Goal: Task Accomplishment & Management: Use online tool/utility

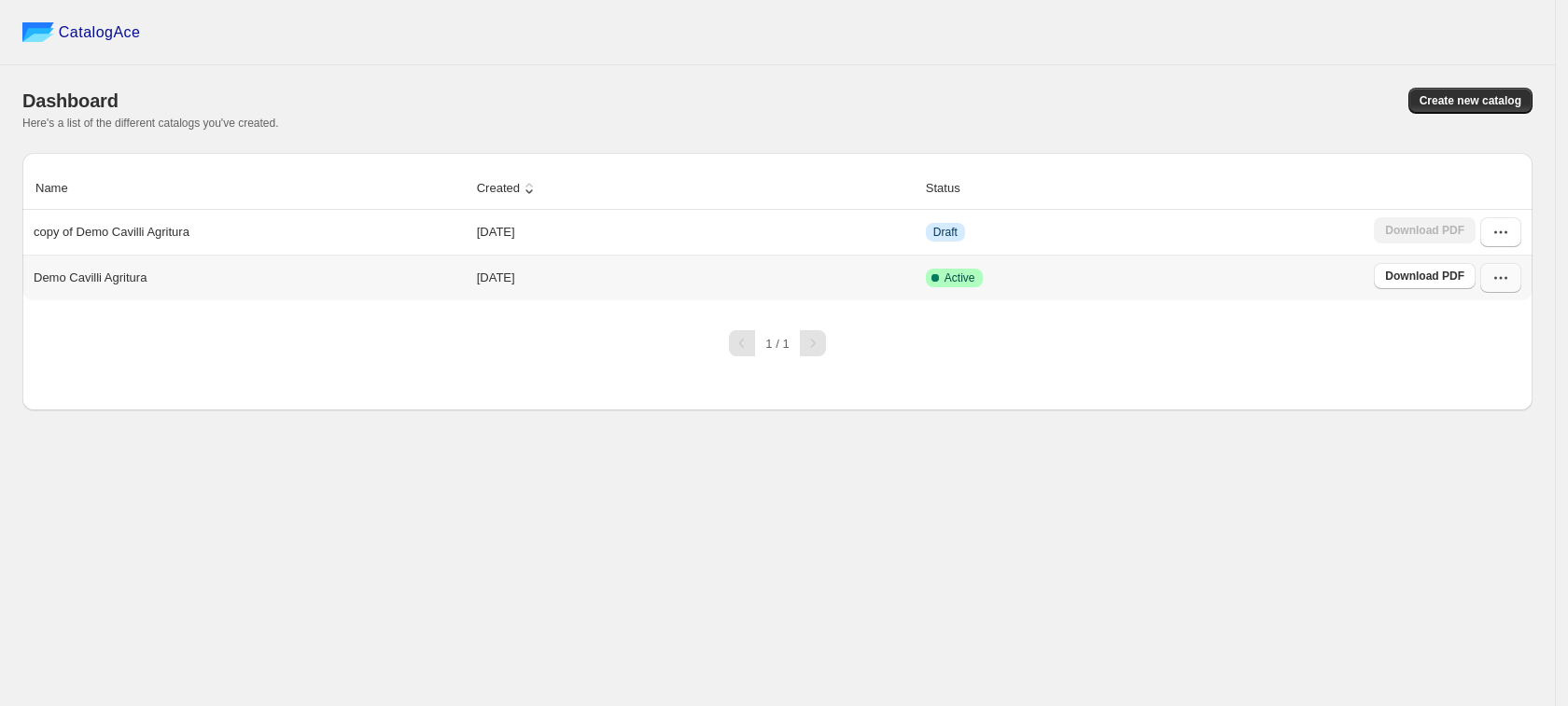
click at [1511, 277] on button "button" at bounding box center [1501, 278] width 41 height 29
click at [1497, 413] on span "Edit" at bounding box center [1502, 415] width 96 height 19
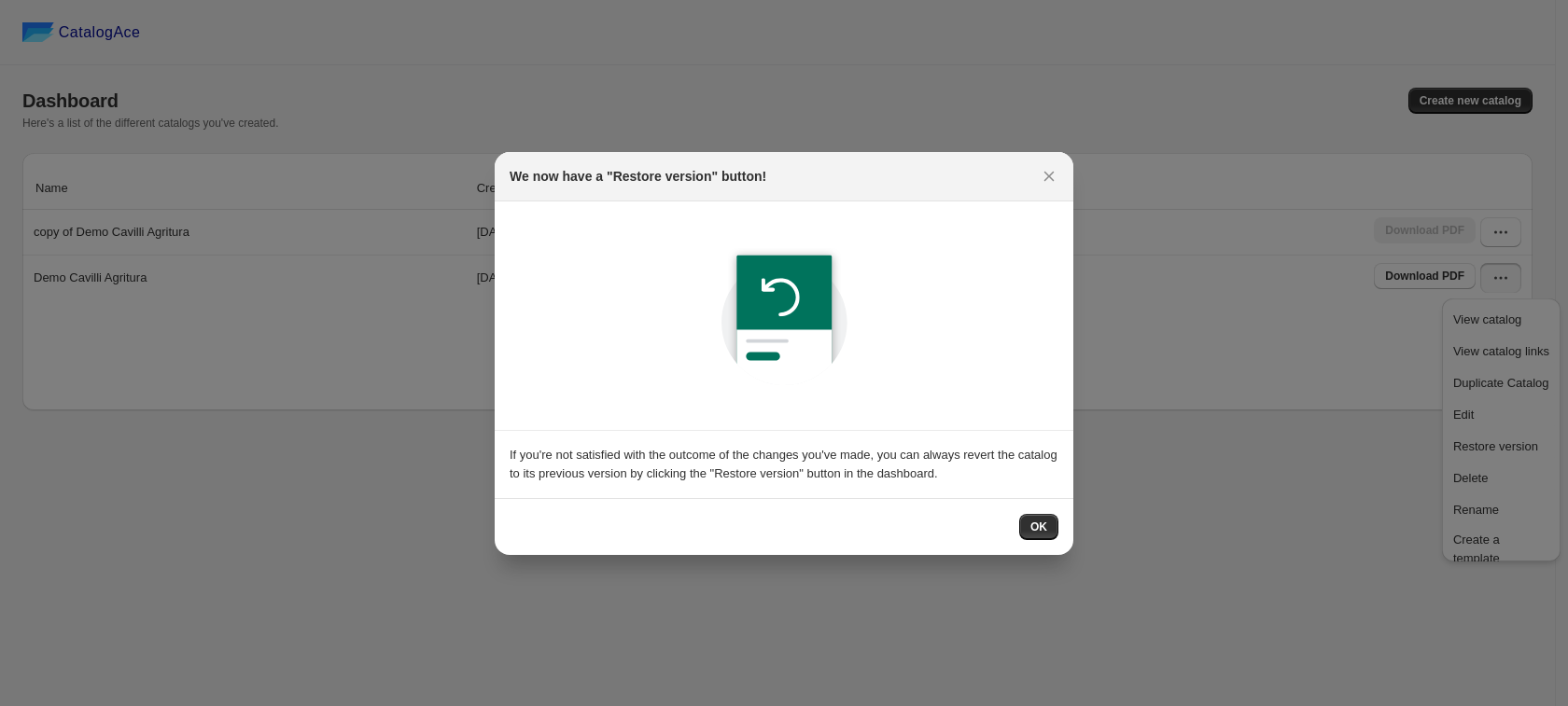
click at [1035, 529] on span "OK" at bounding box center [1039, 527] width 17 height 15
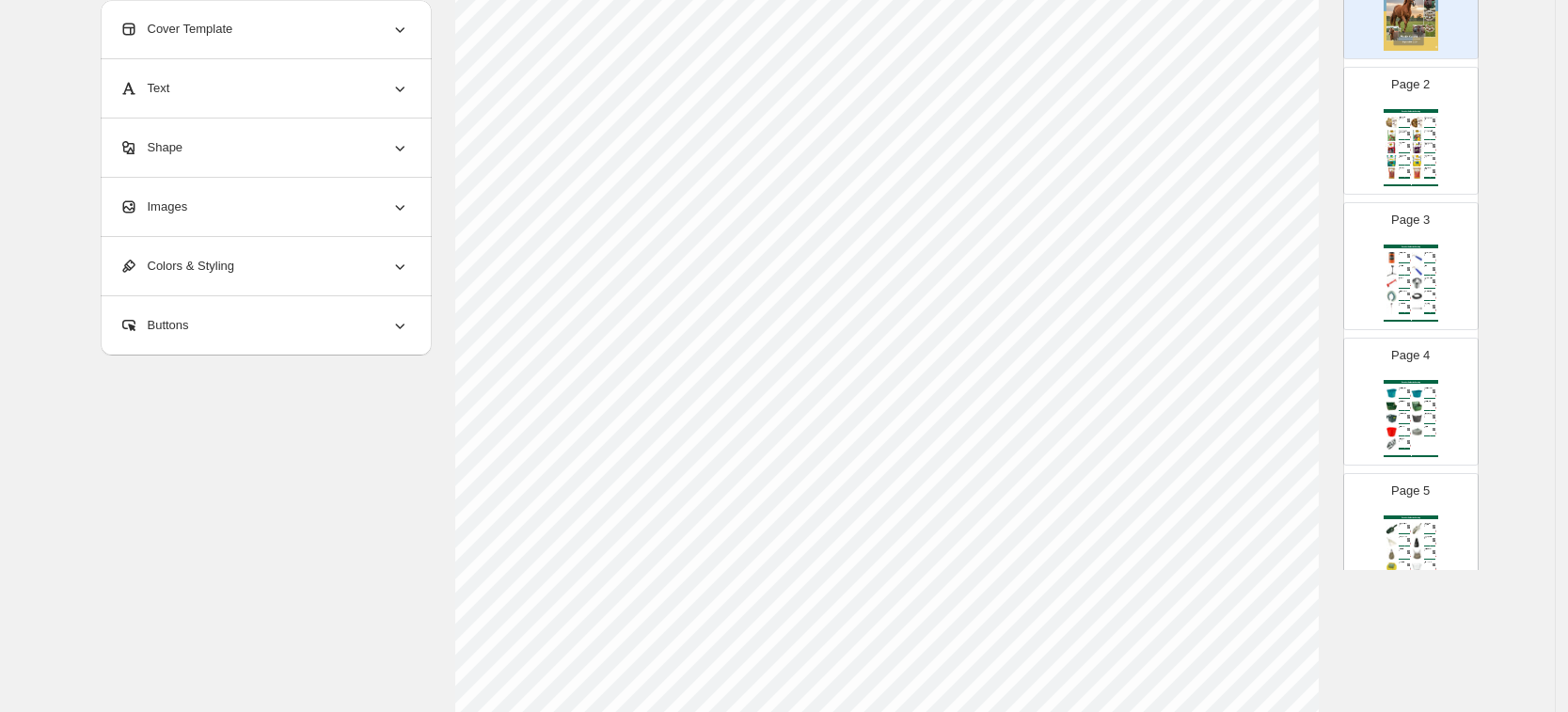
scroll to position [118, 0]
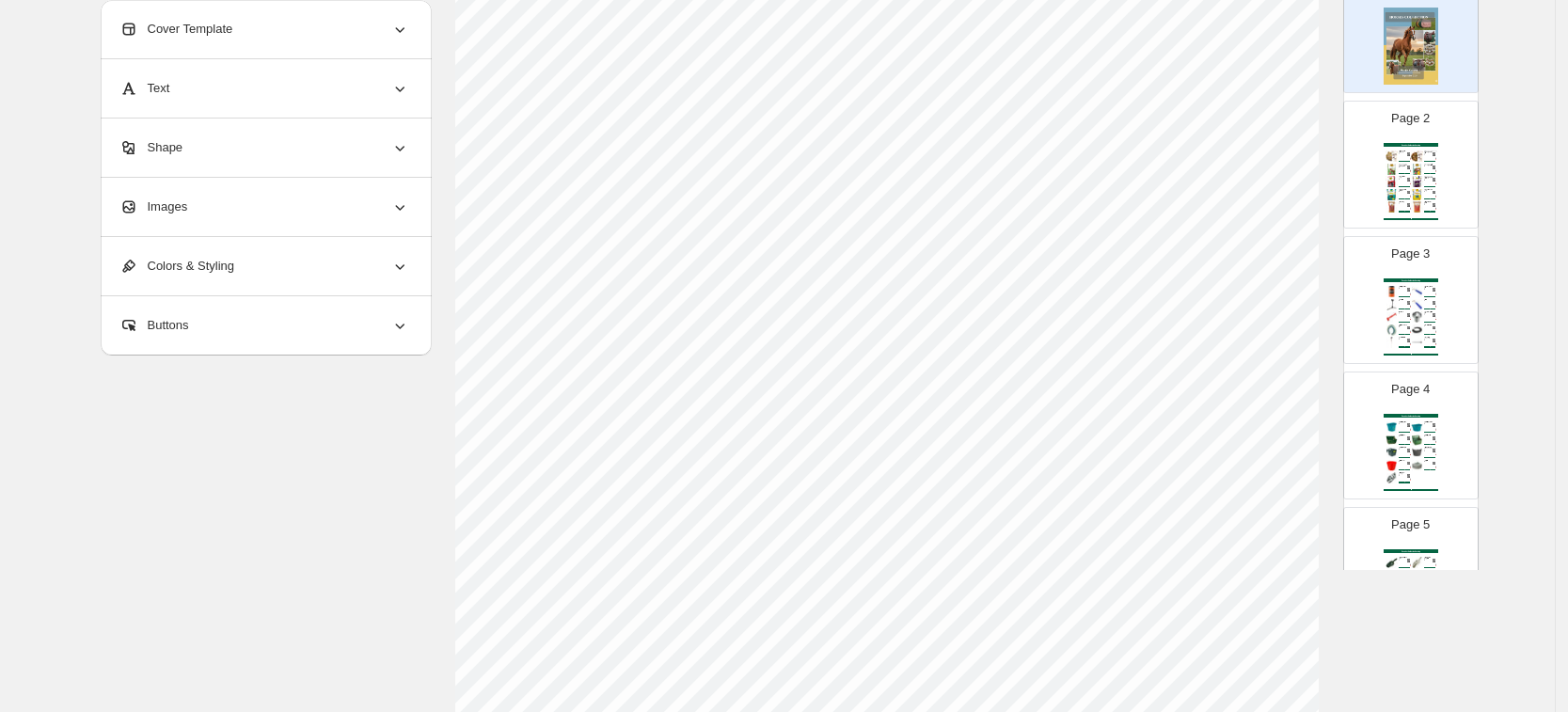
click at [1413, 180] on img at bounding box center [1417, 180] width 12 height 11
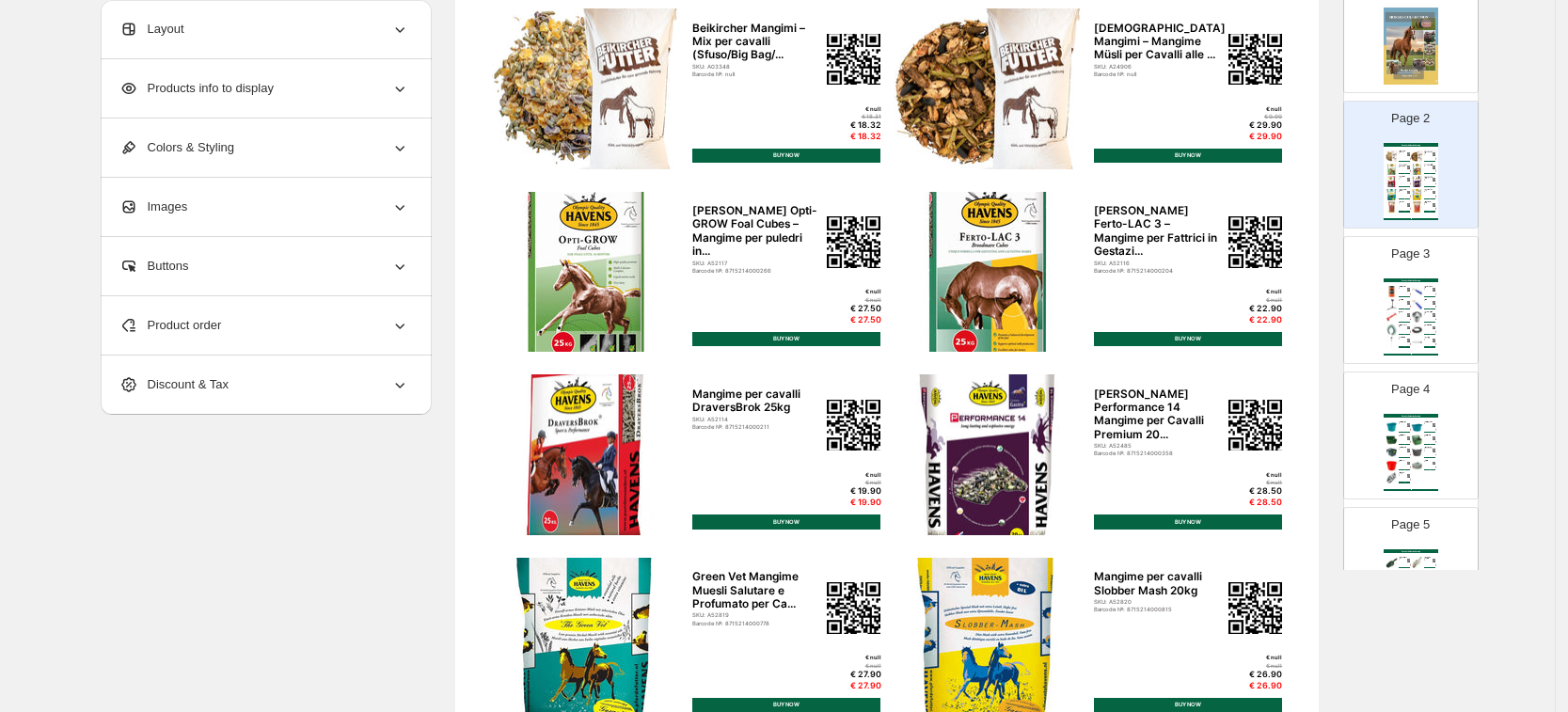
scroll to position [181, 0]
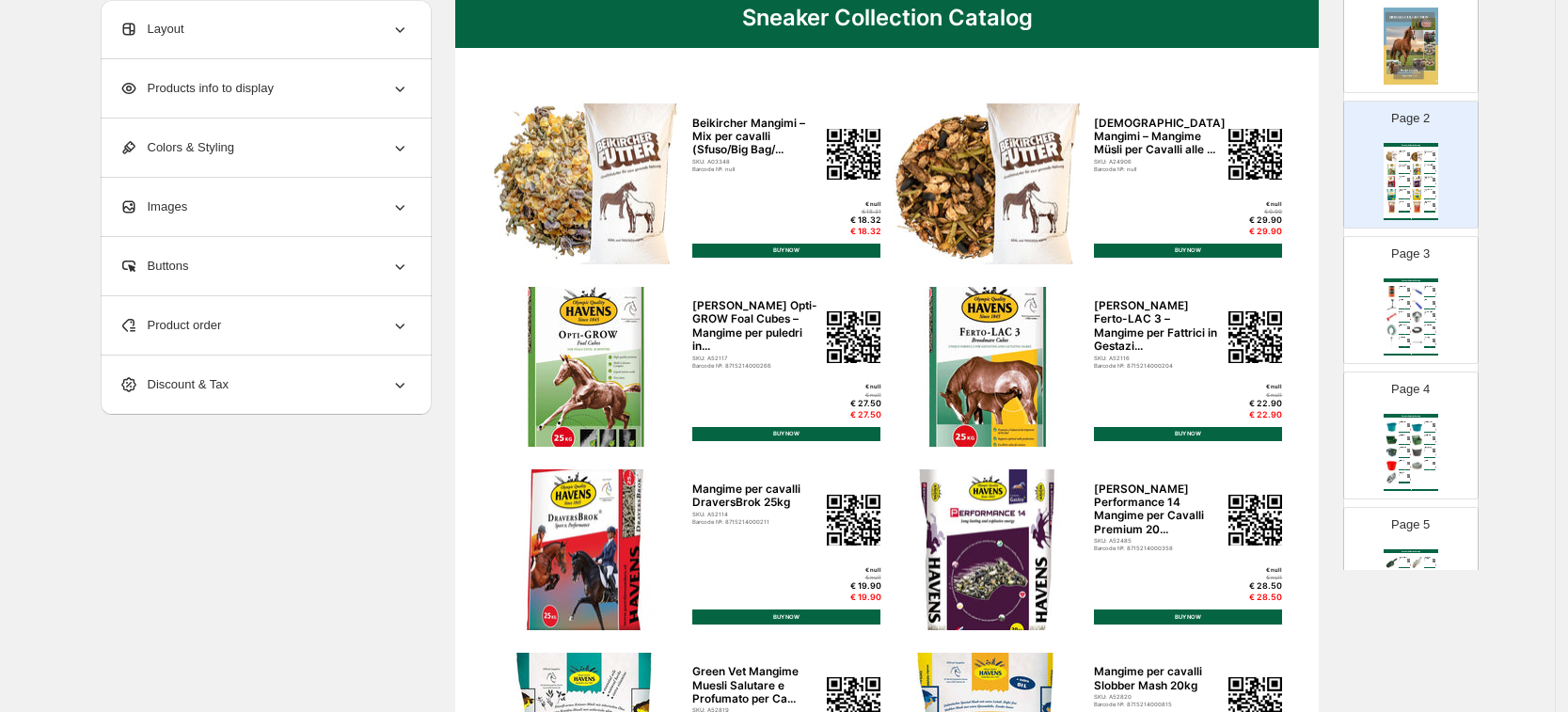
click at [1448, 301] on div "Page 3 Sneaker Collection Catalog Grasso di zoccoli per cavalli 1 kg - prodotti…" at bounding box center [1403, 293] width 119 height 126
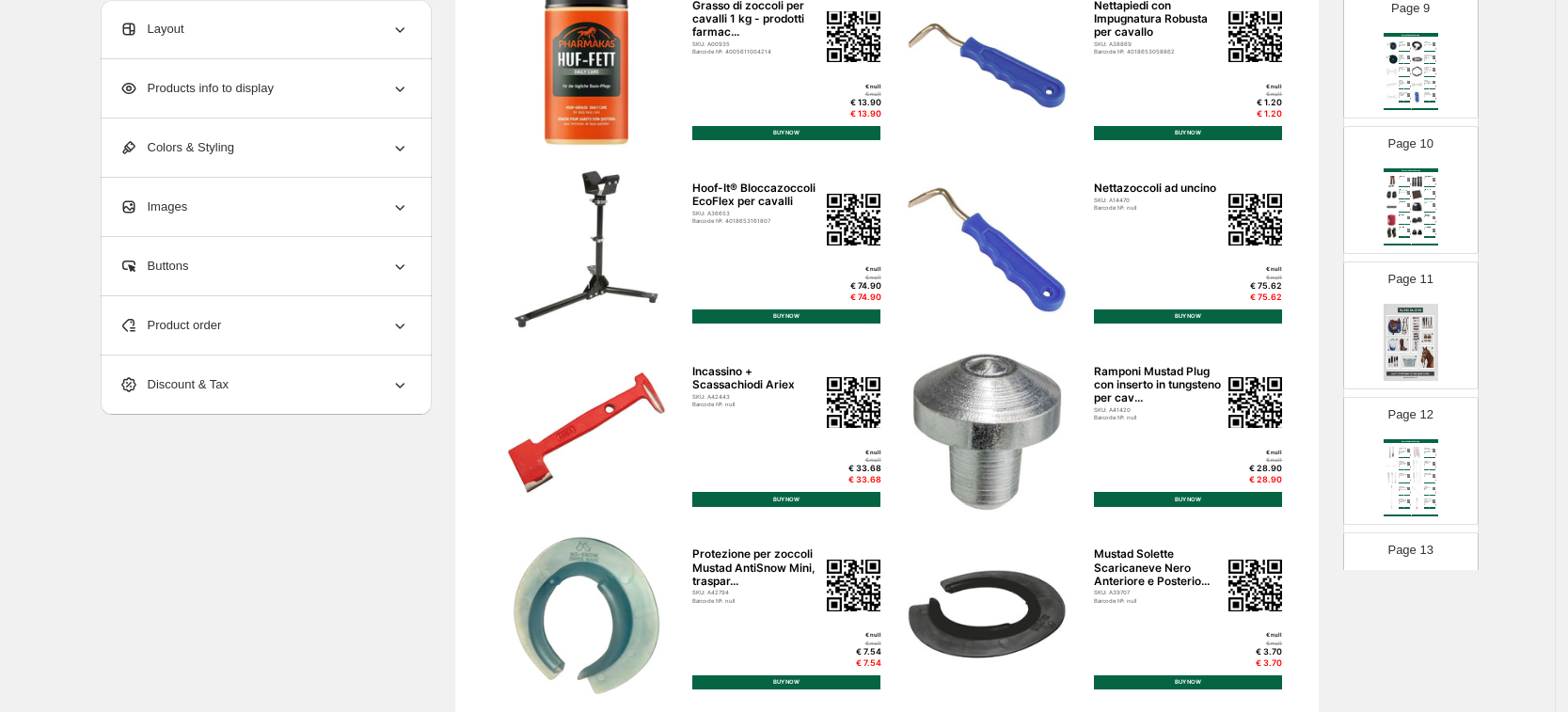
scroll to position [1451, 0]
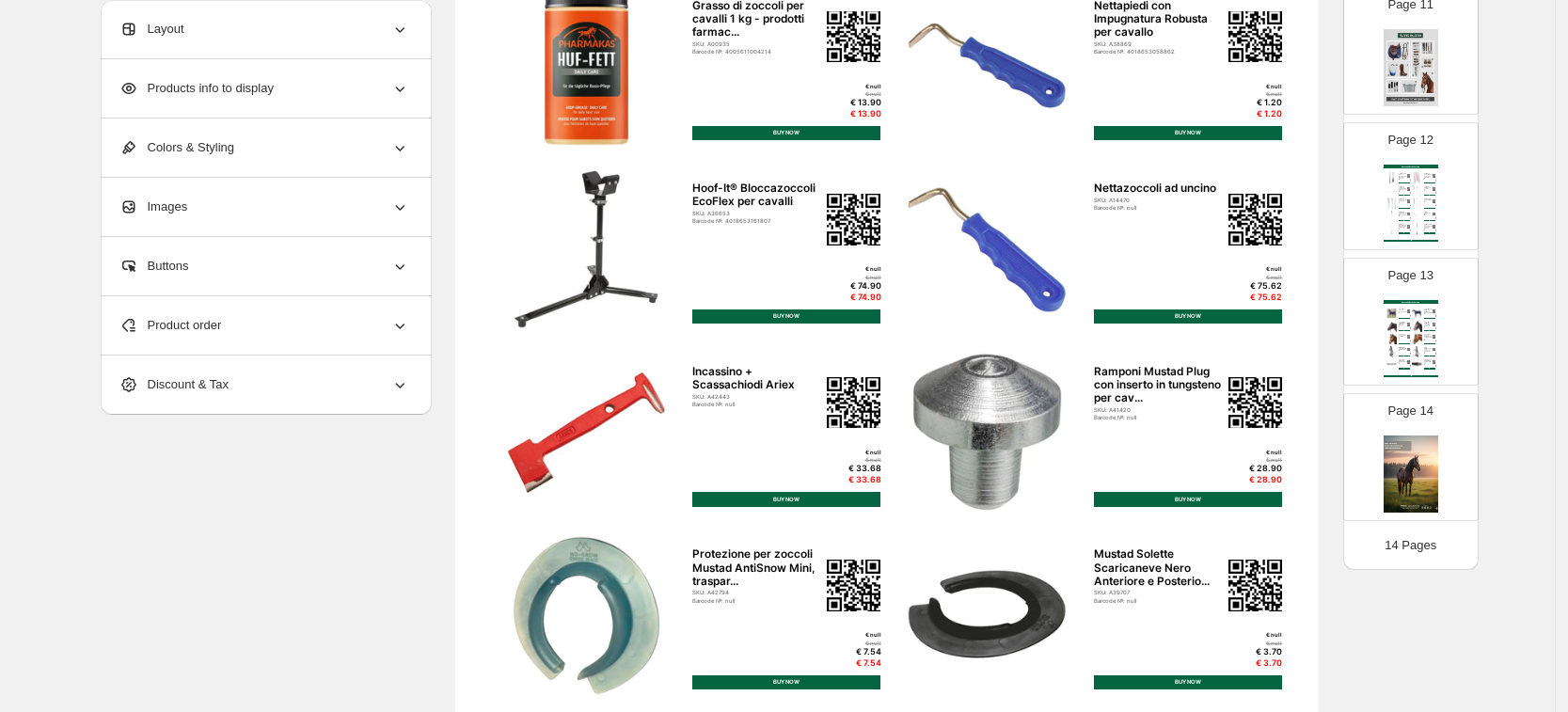
click at [1449, 335] on div "Page 13 Horses Collection Catalog coperta per cavalli Rugbe Zero.1 SKU: A38469 …" at bounding box center [1403, 313] width 119 height 126
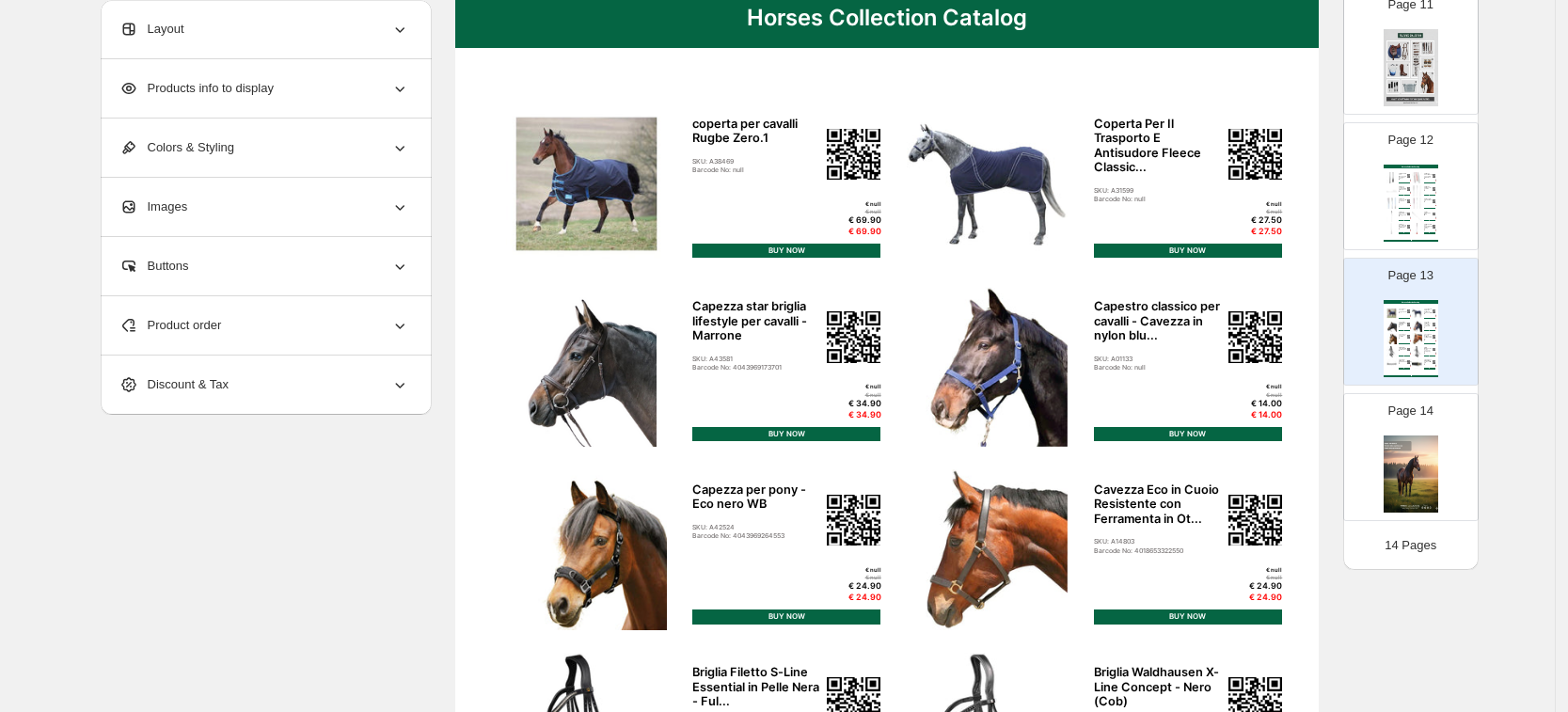
scroll to position [534, 0]
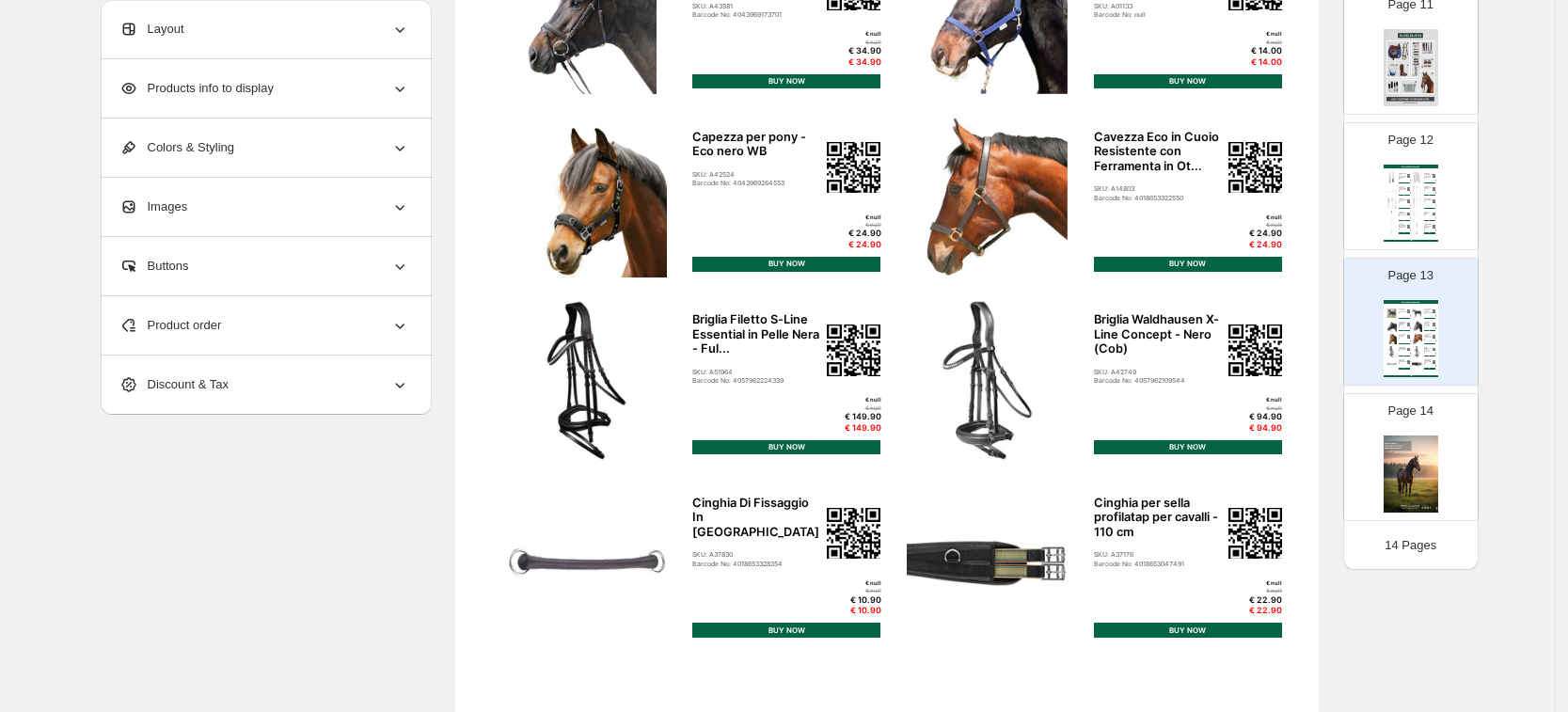
click at [1393, 217] on img at bounding box center [1392, 216] width 12 height 11
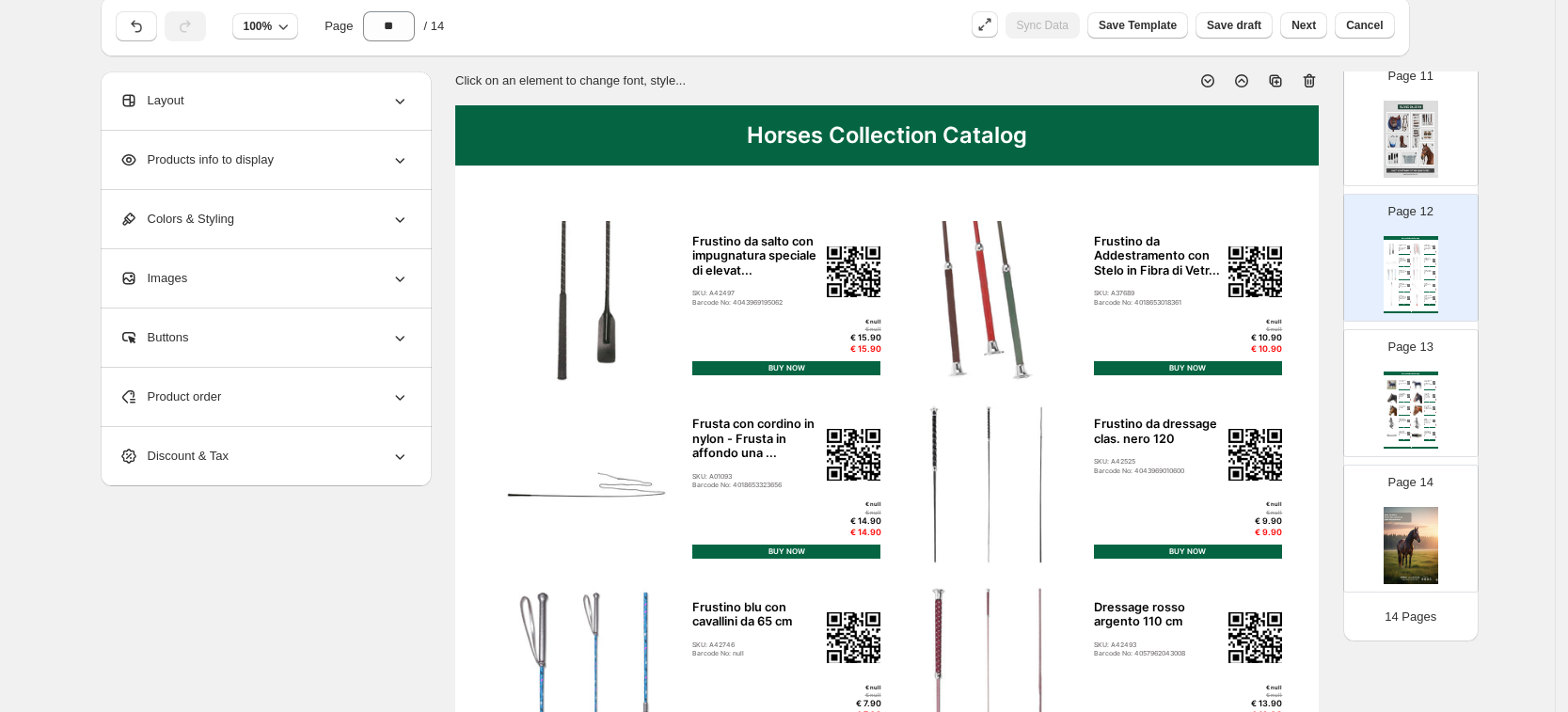
scroll to position [0, 0]
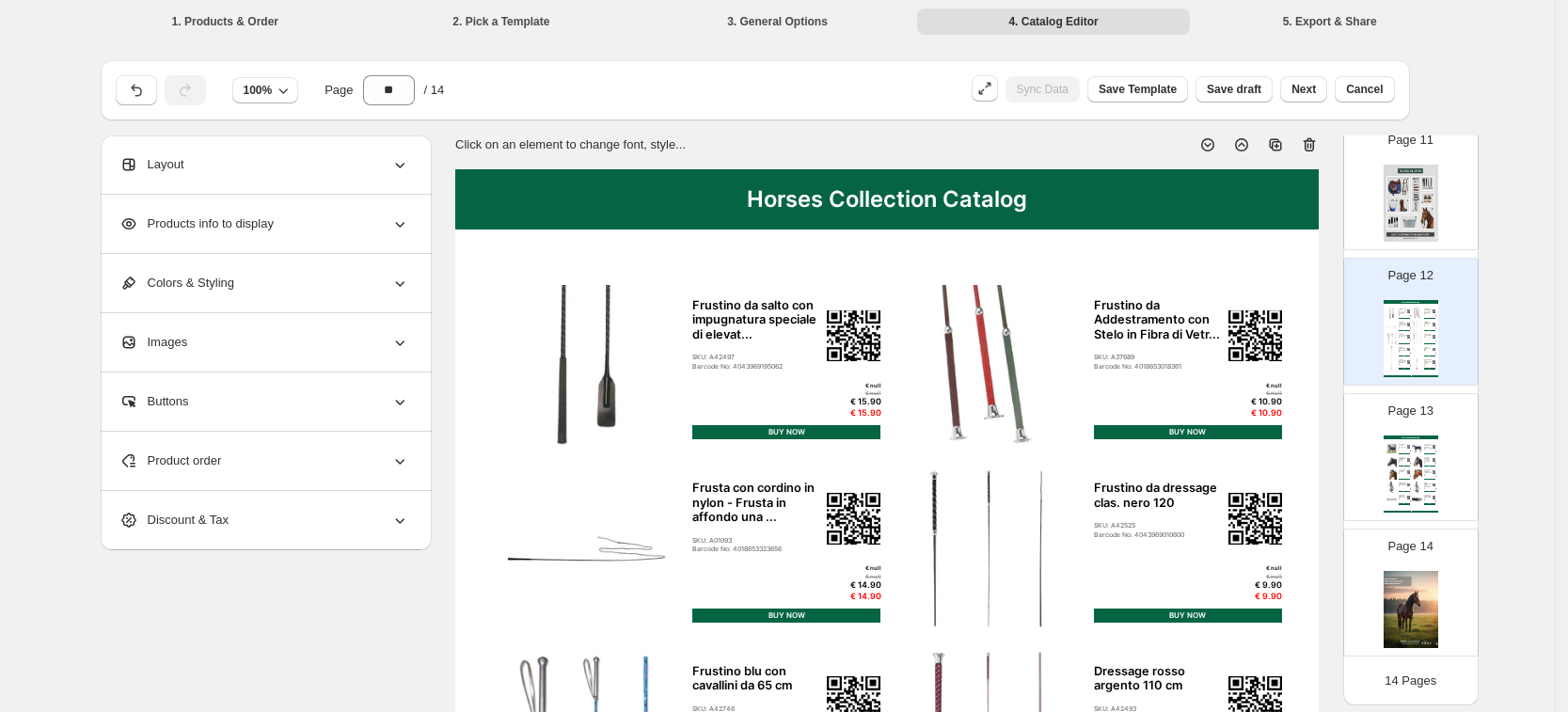
click at [1433, 189] on img at bounding box center [1410, 203] width 55 height 77
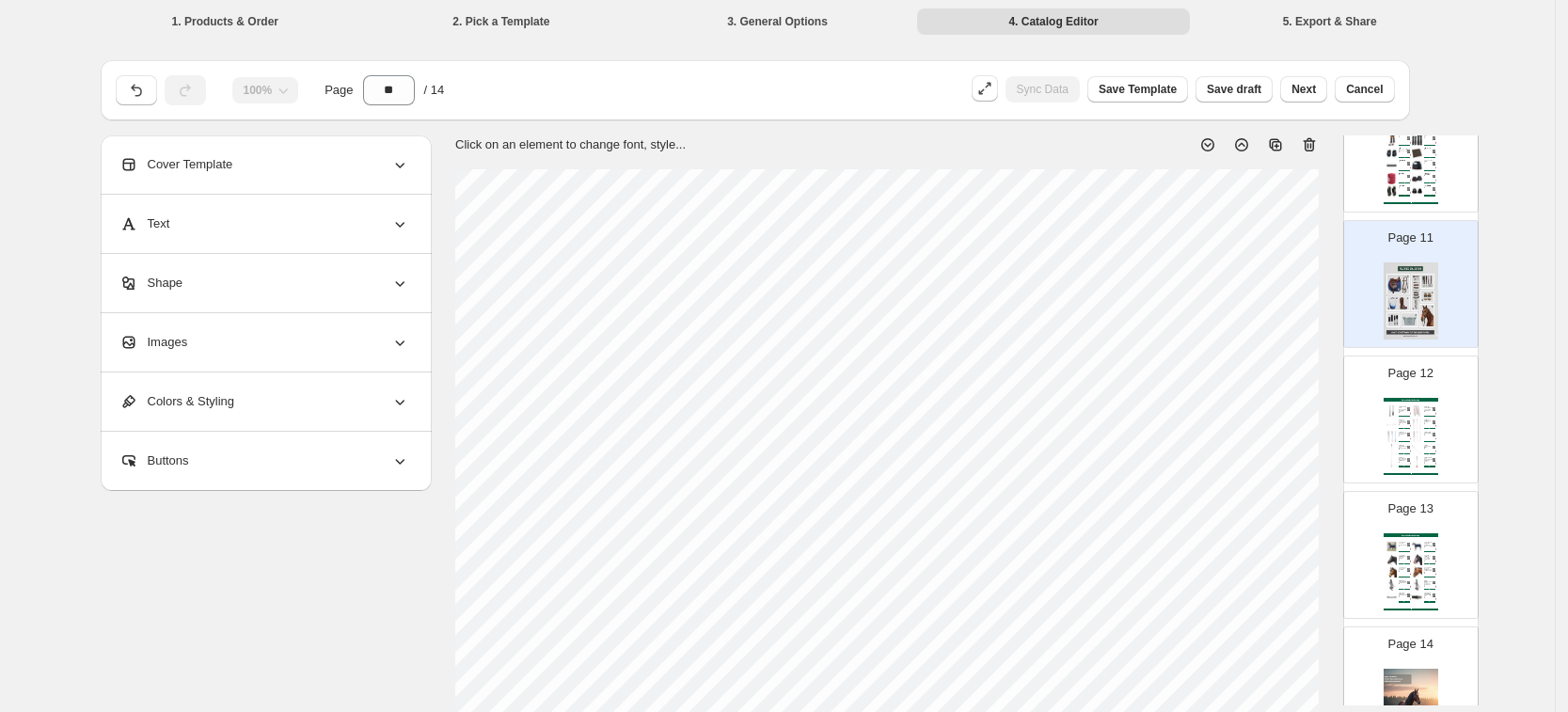
scroll to position [1216, 0]
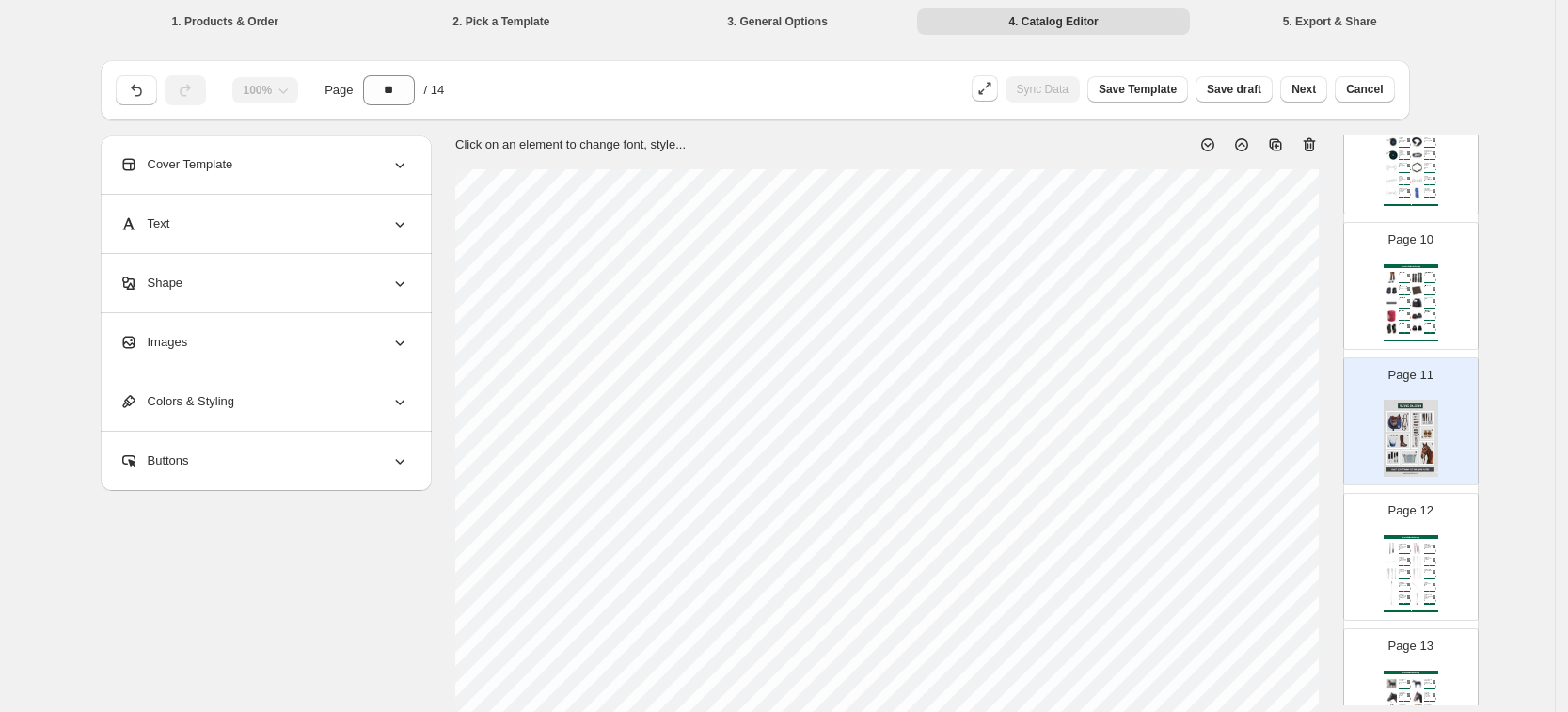
click at [1424, 307] on div "Sneaker Collection Catalog Paratendini Nero WB - nero WB SKU: A42486 Barcode №:…" at bounding box center [1410, 303] width 55 height 77
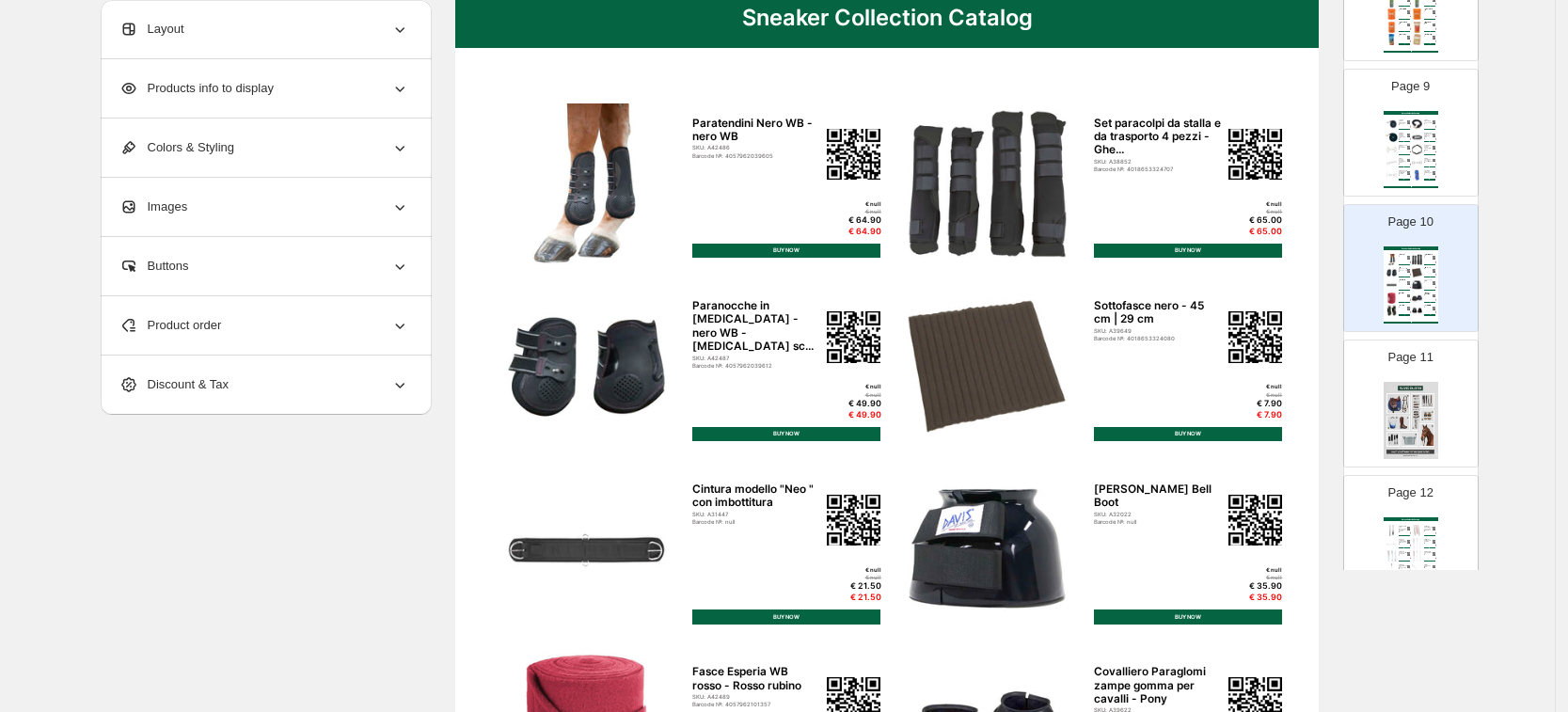
scroll to position [981, 0]
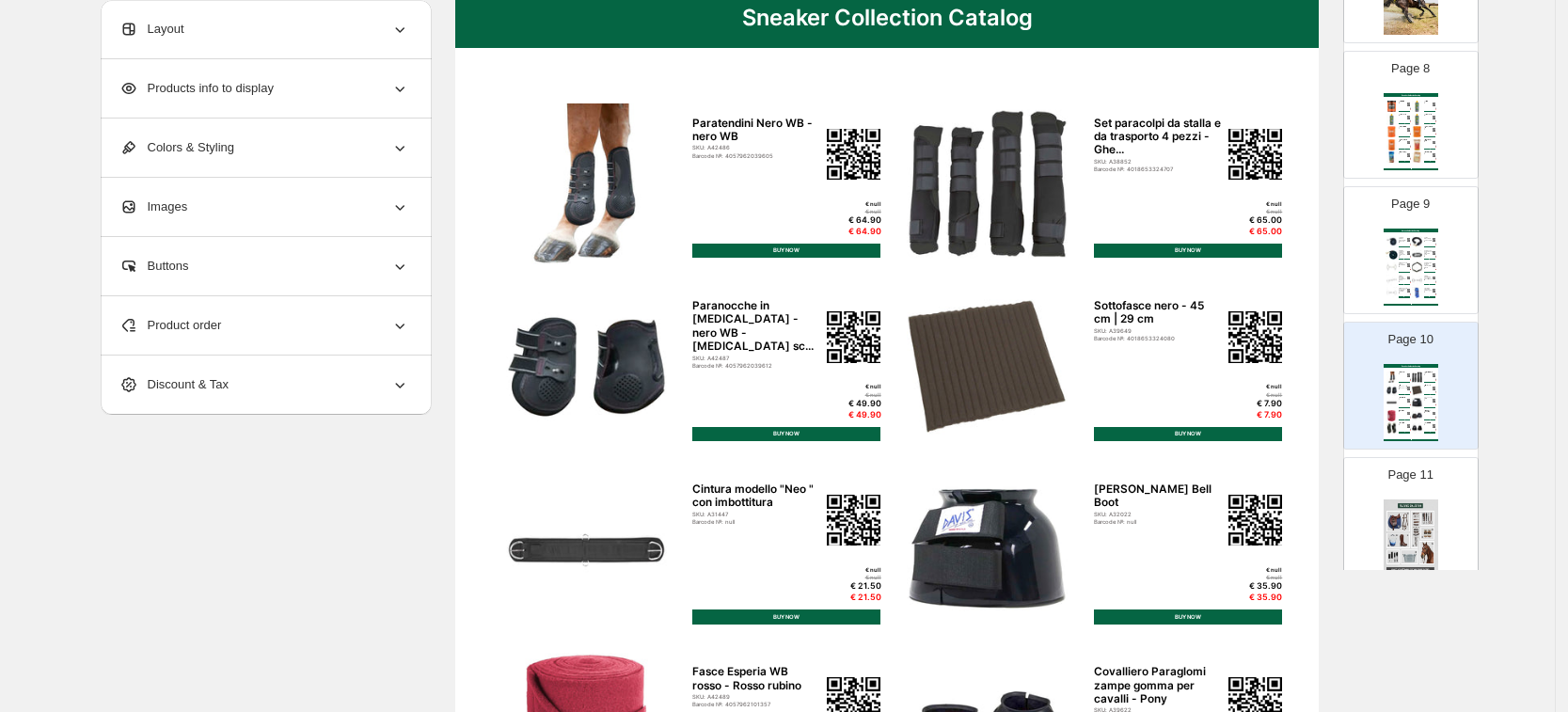
click at [1407, 272] on div "Horses Collection Catalog Corda in piombo Hippo - Azzurro | Blu Scuro SKU: A245…" at bounding box center [1410, 268] width 55 height 77
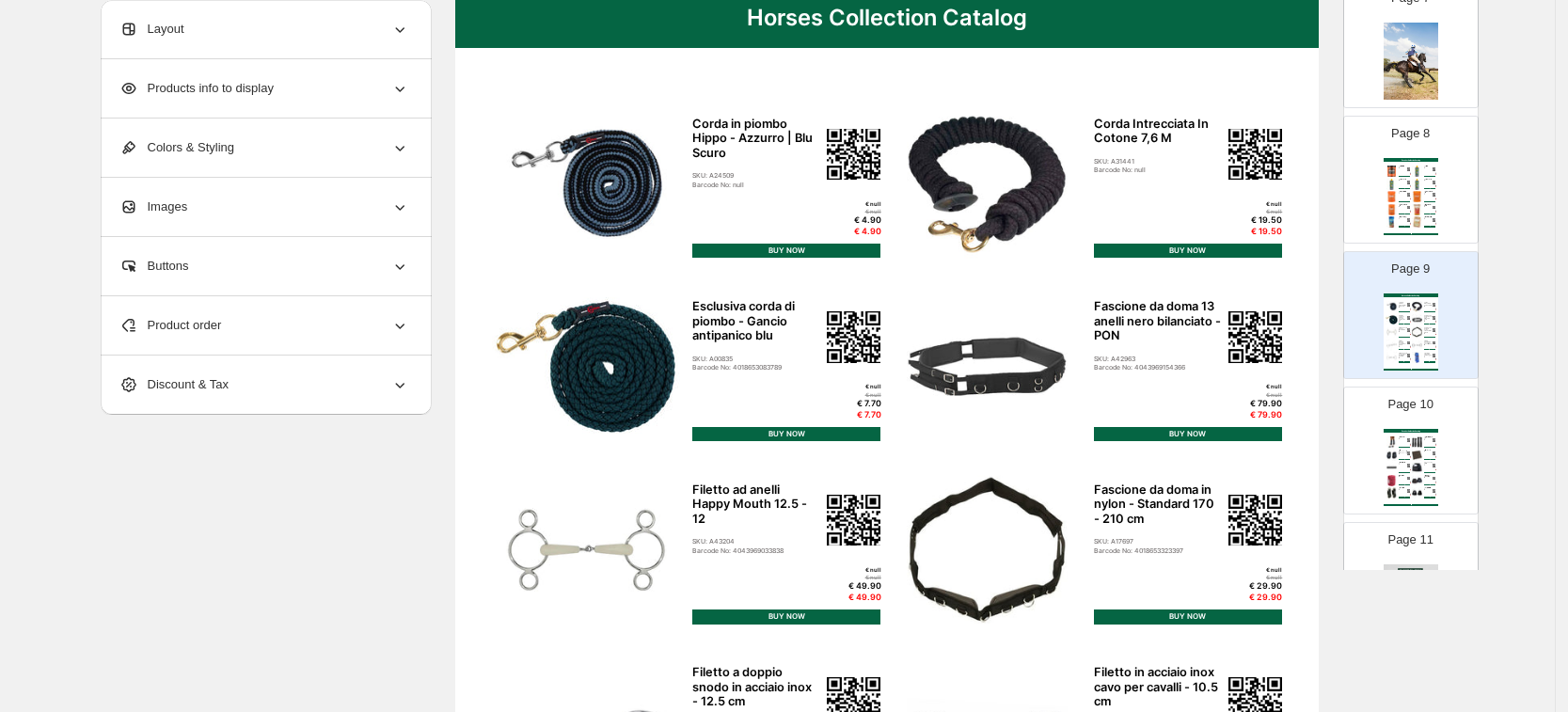
scroll to position [863, 0]
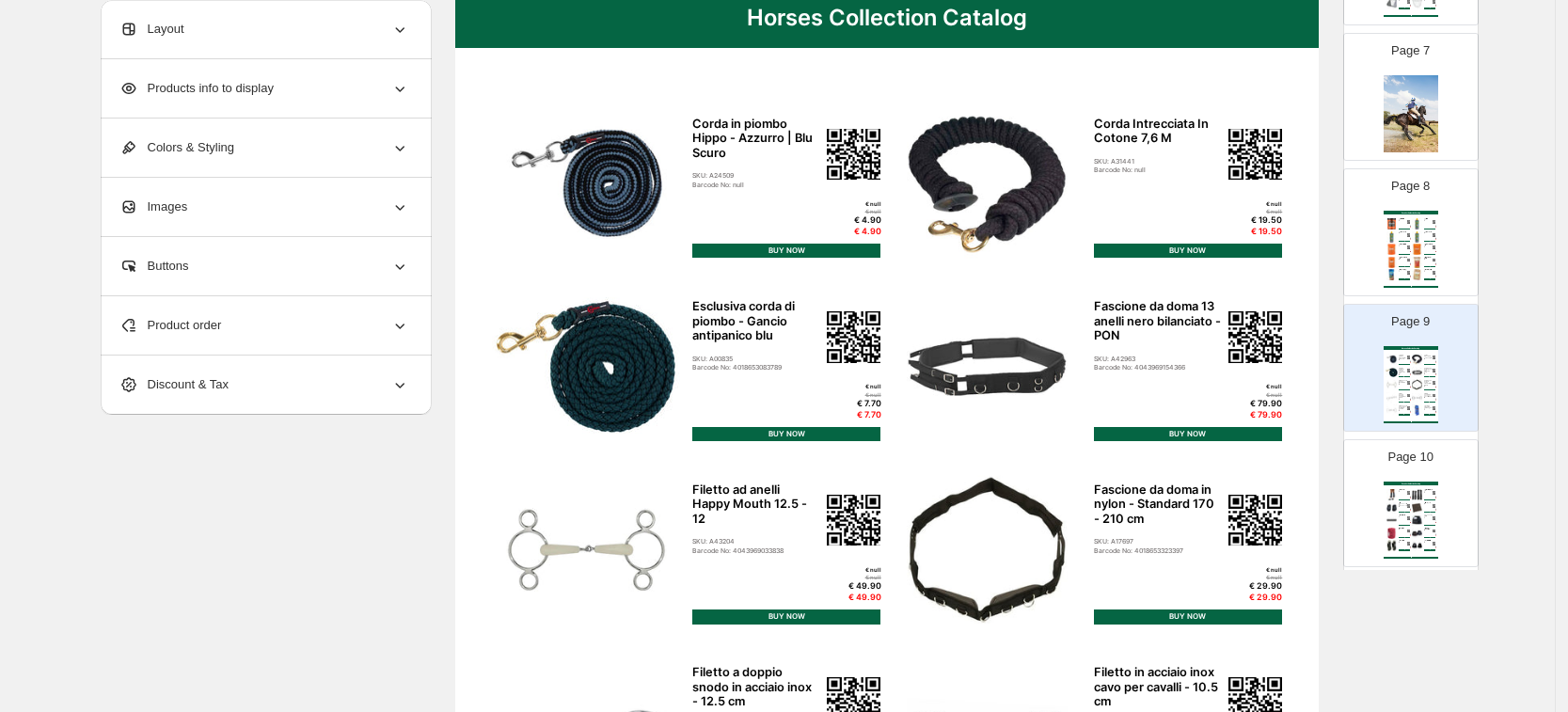
click at [1401, 221] on div "Barcode №: 4005611015081" at bounding box center [1402, 221] width 9 height 0
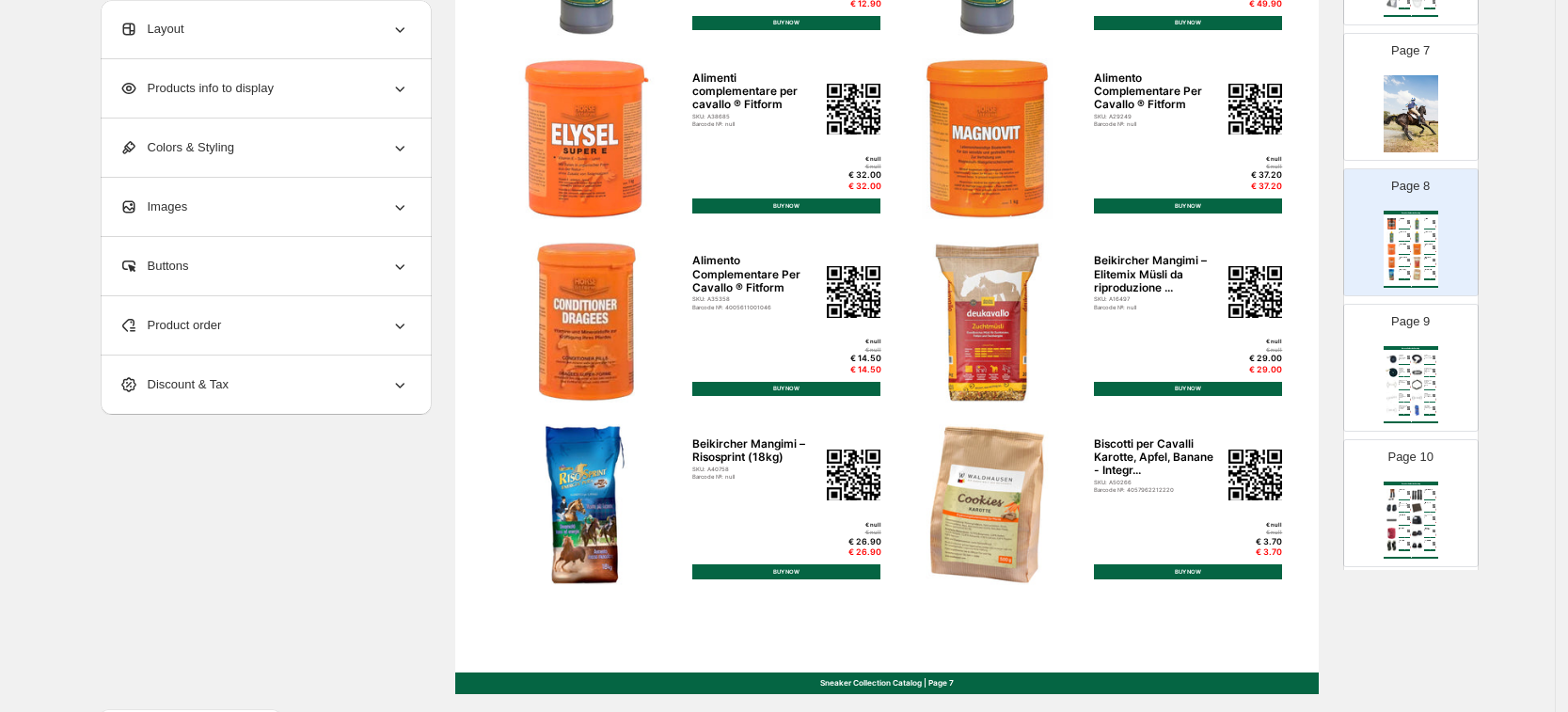
scroll to position [653, 0]
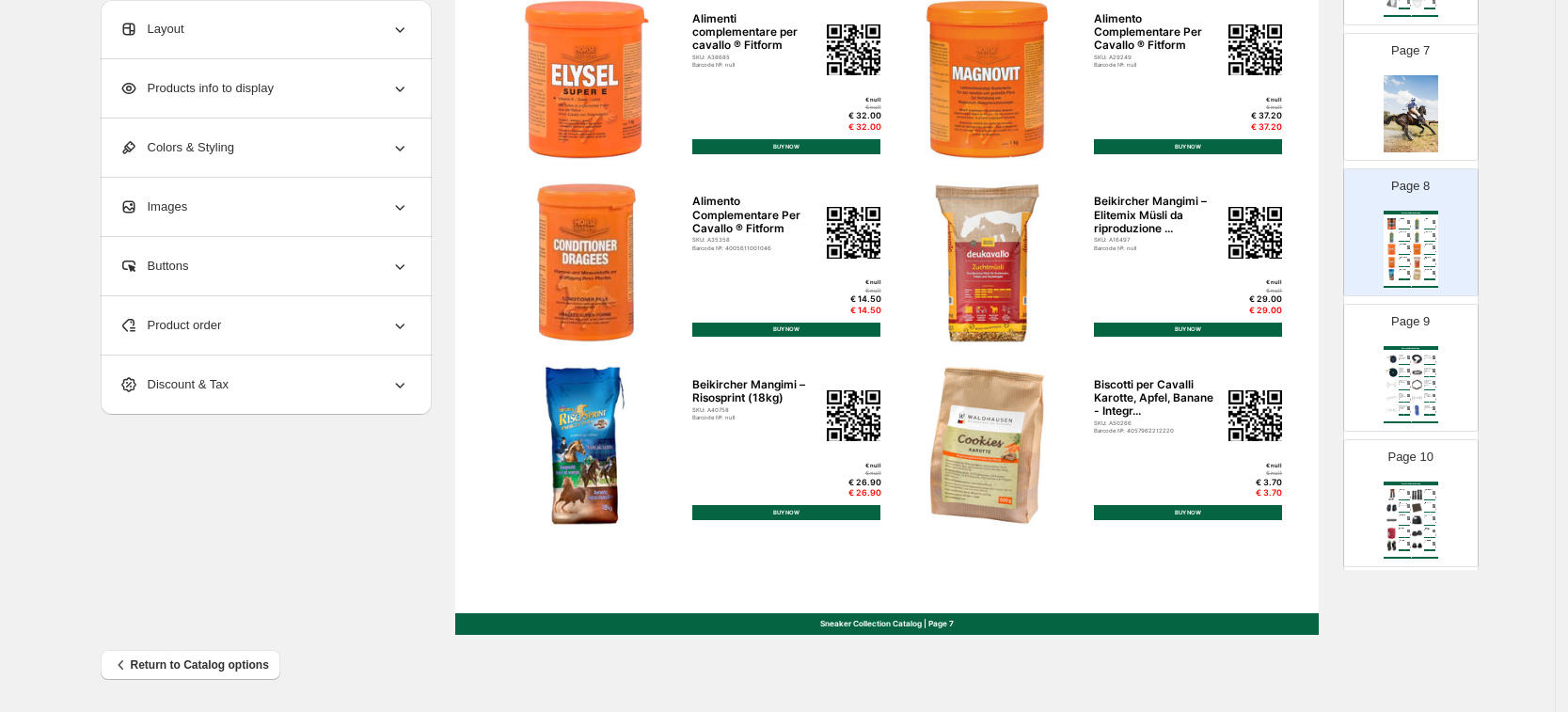
click at [1389, 371] on img at bounding box center [1392, 372] width 12 height 11
type input "*"
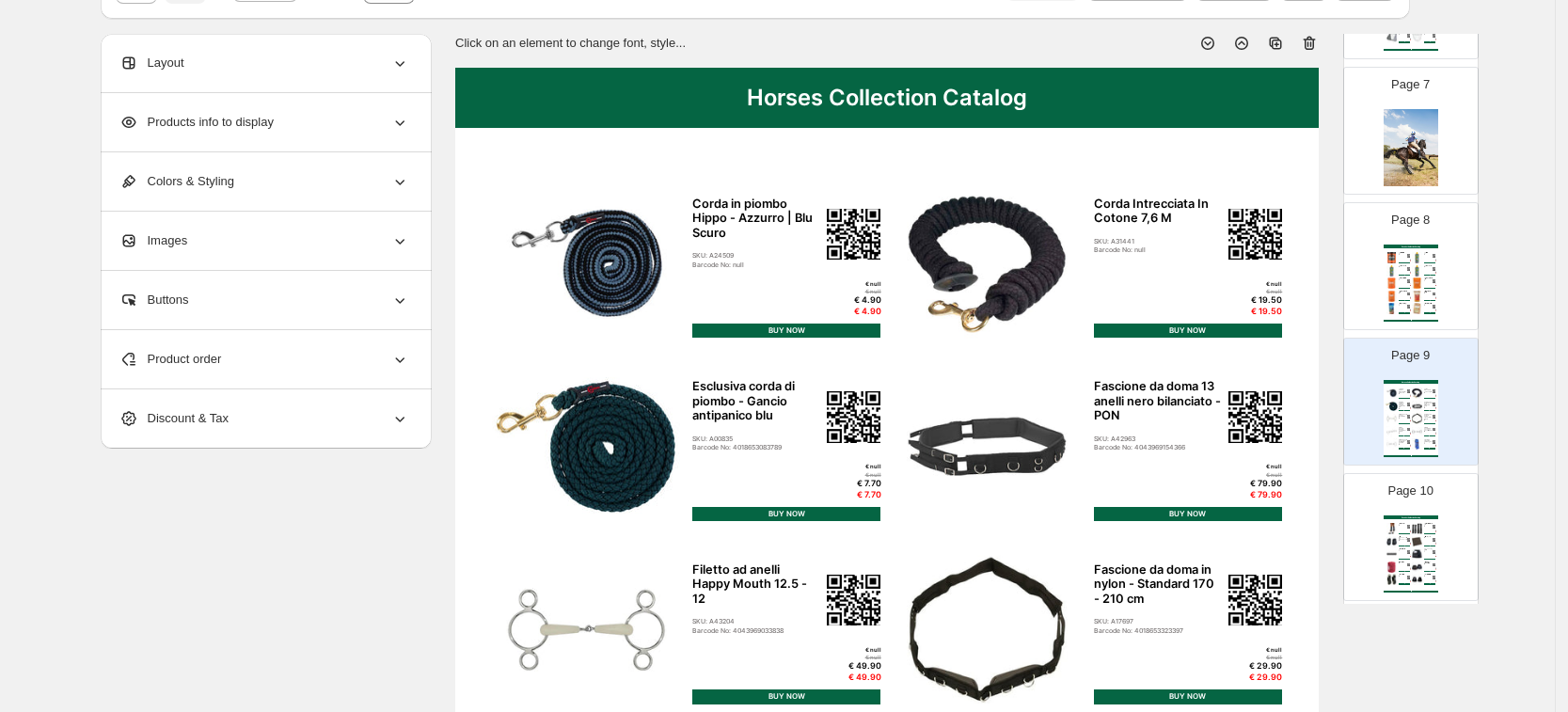
scroll to position [0, 0]
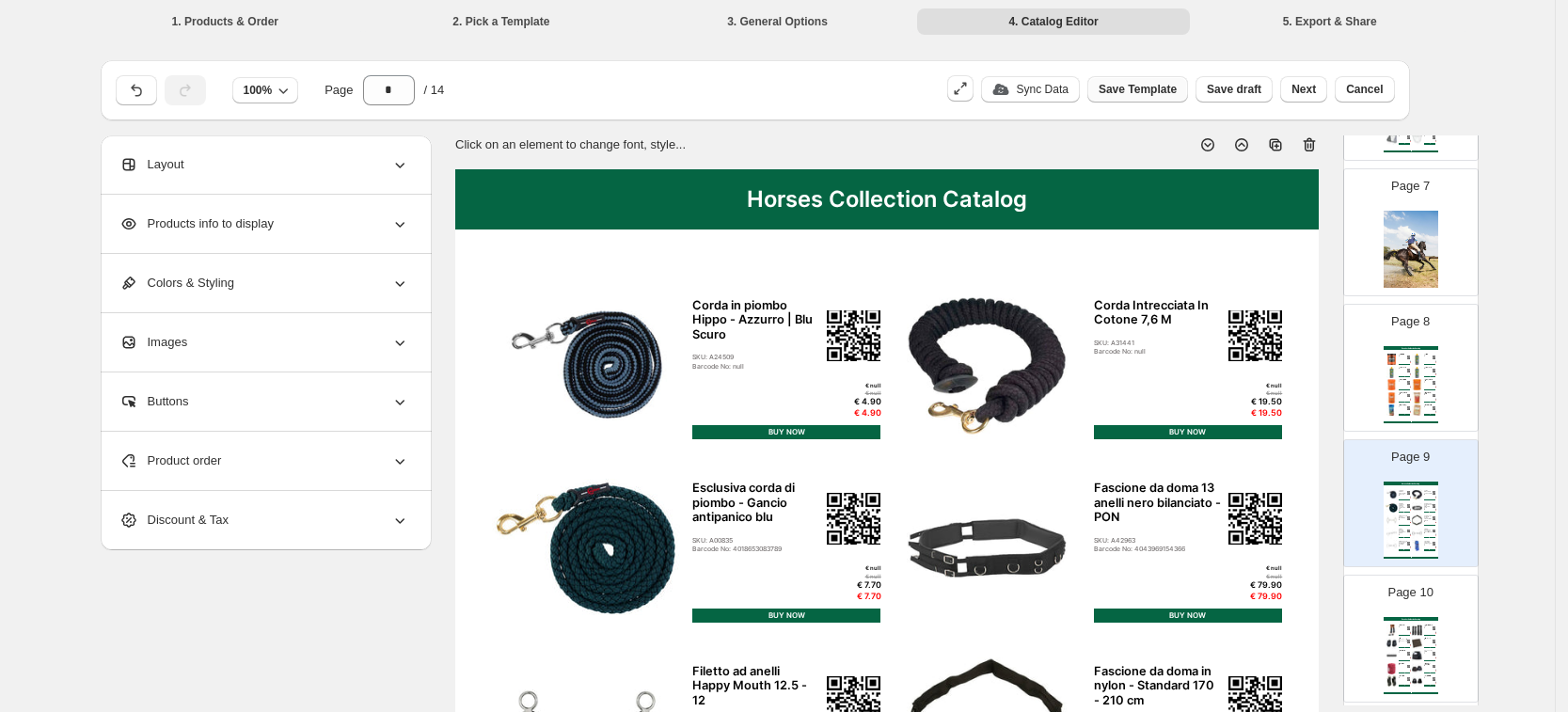
click at [1129, 92] on span "Save Template" at bounding box center [1138, 89] width 78 height 15
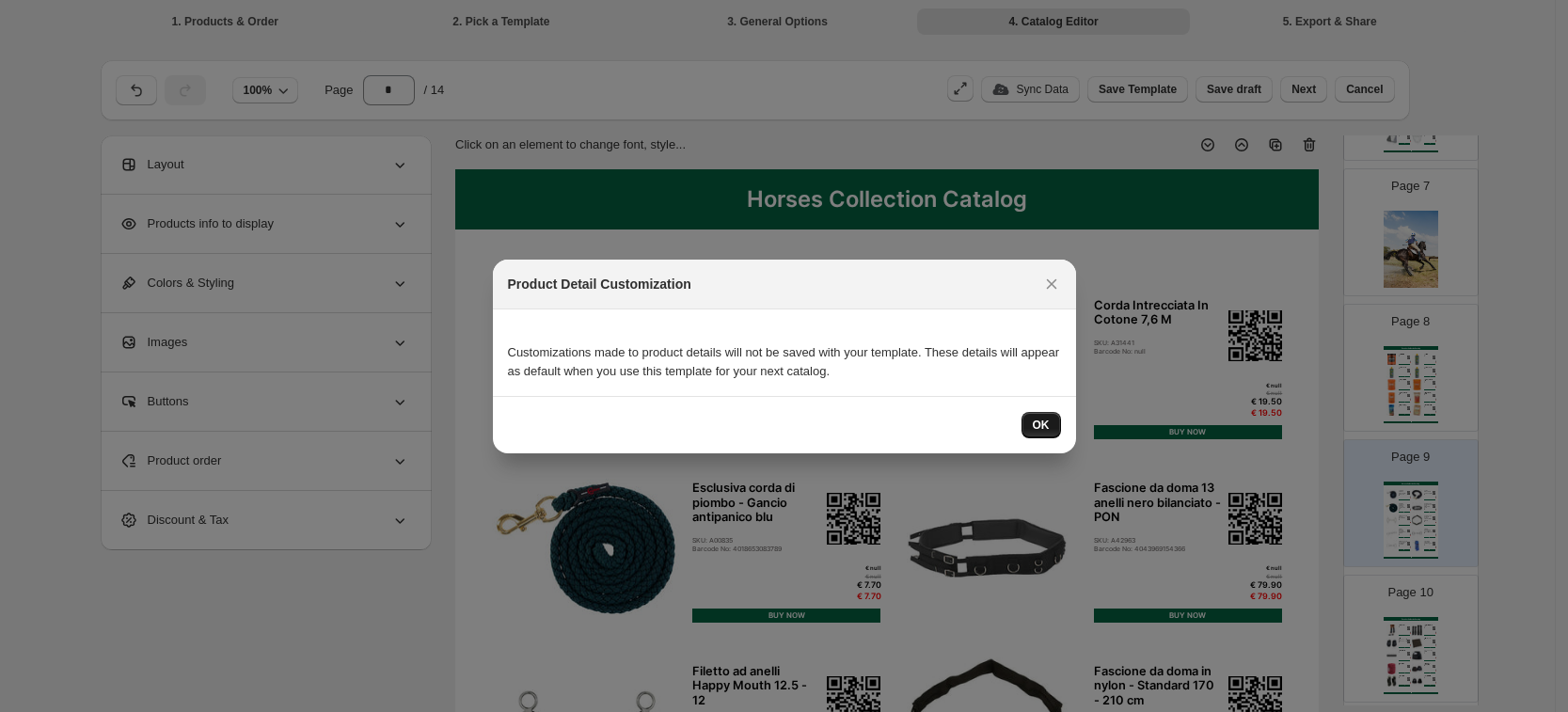
click at [1054, 428] on button "OK" at bounding box center [1042, 425] width 40 height 27
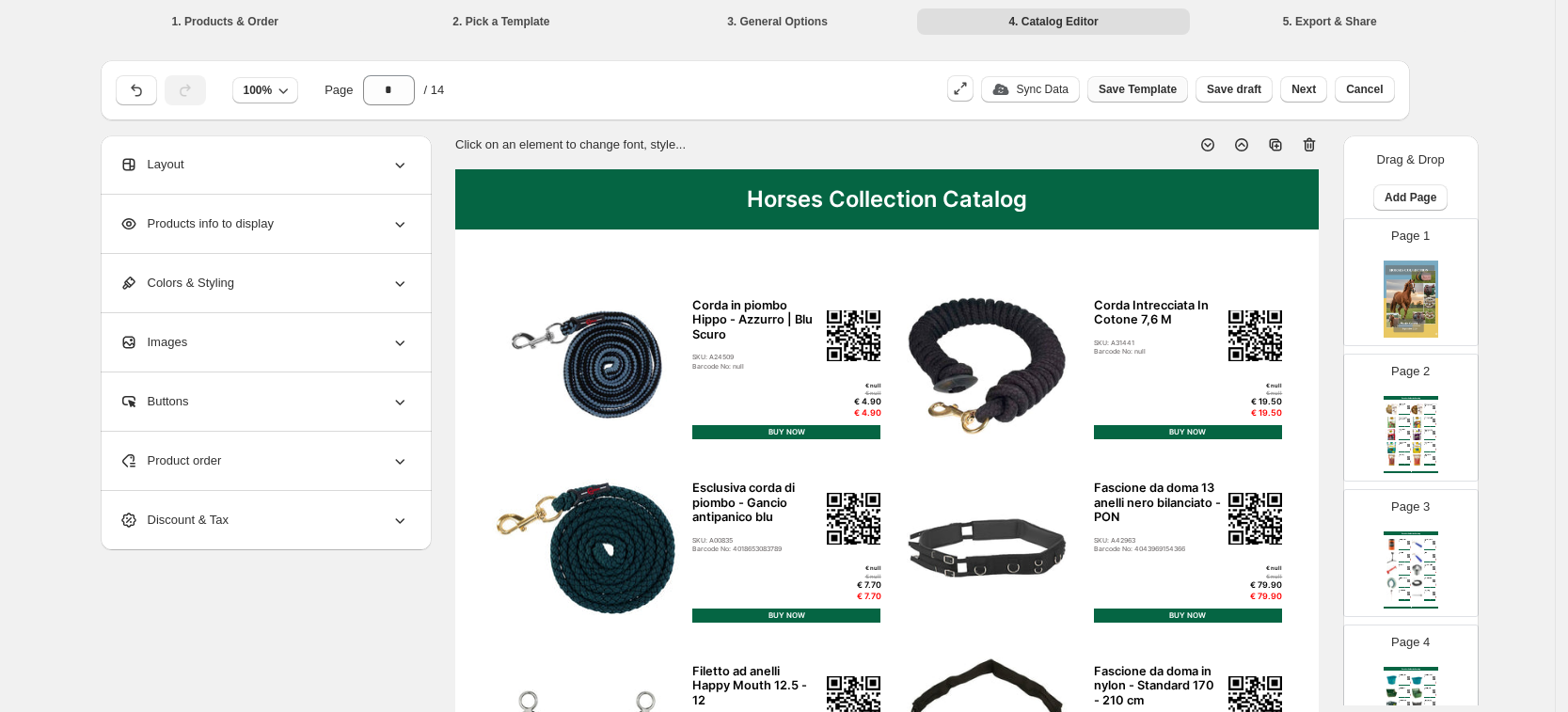
click at [1144, 94] on span "Save Template" at bounding box center [1138, 89] width 78 height 15
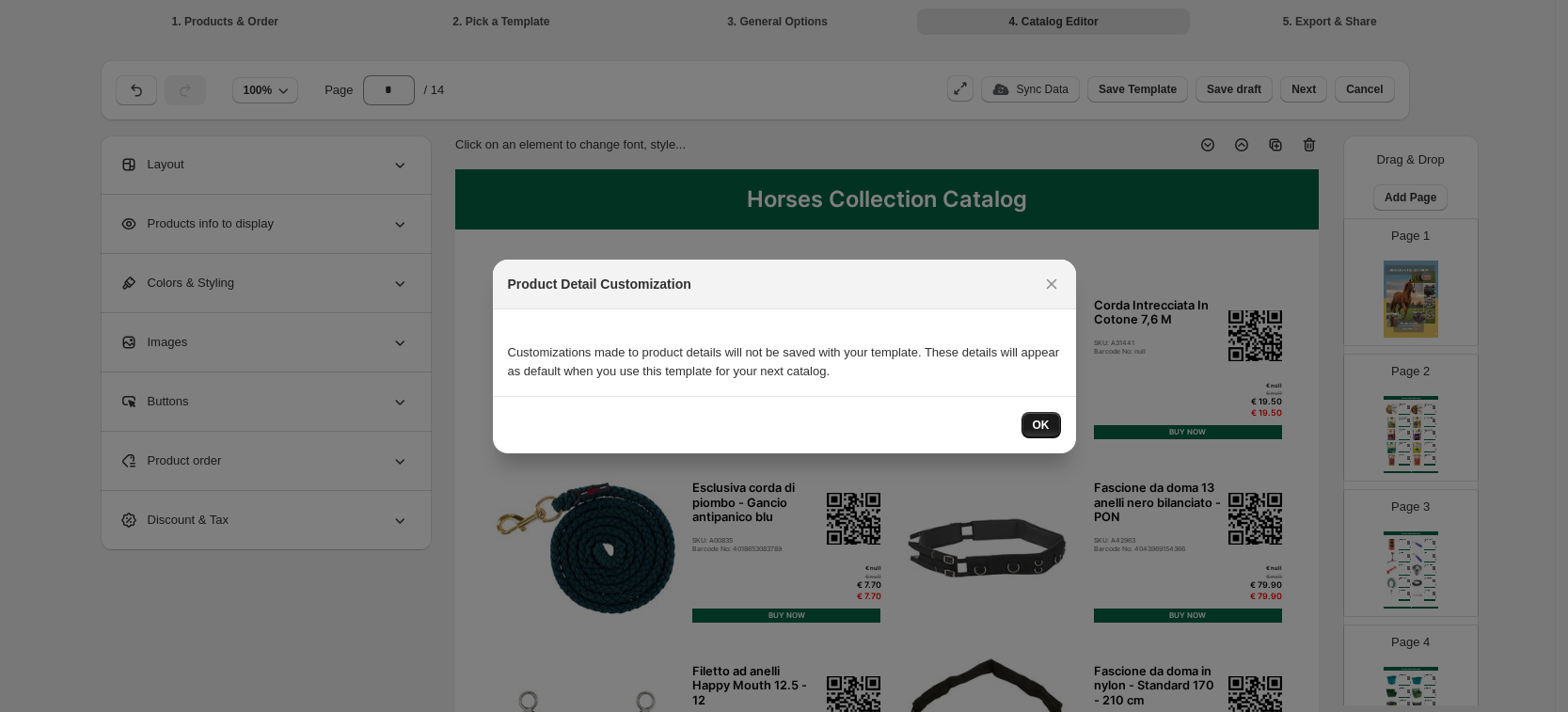
click at [1040, 424] on span "OK" at bounding box center [1041, 424] width 17 height 15
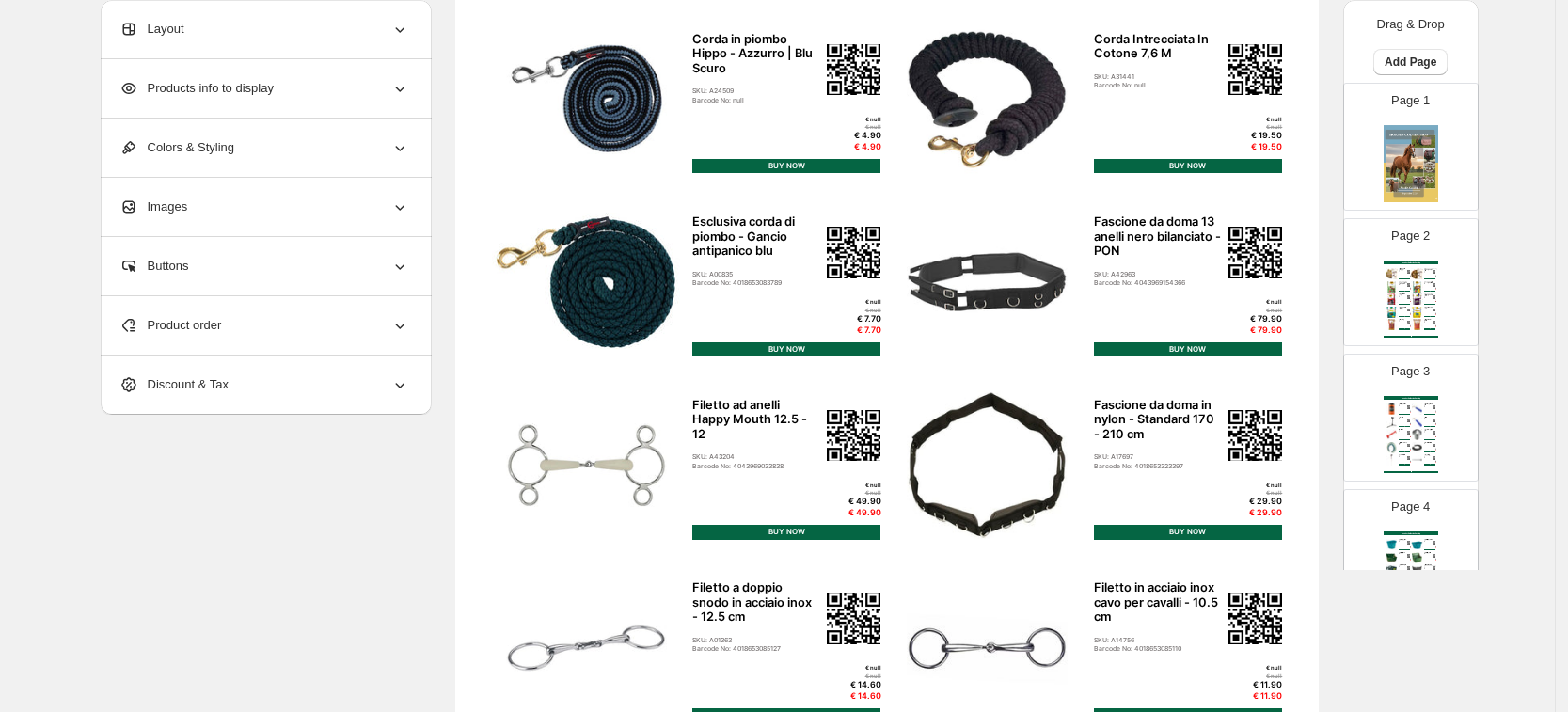
scroll to position [64, 0]
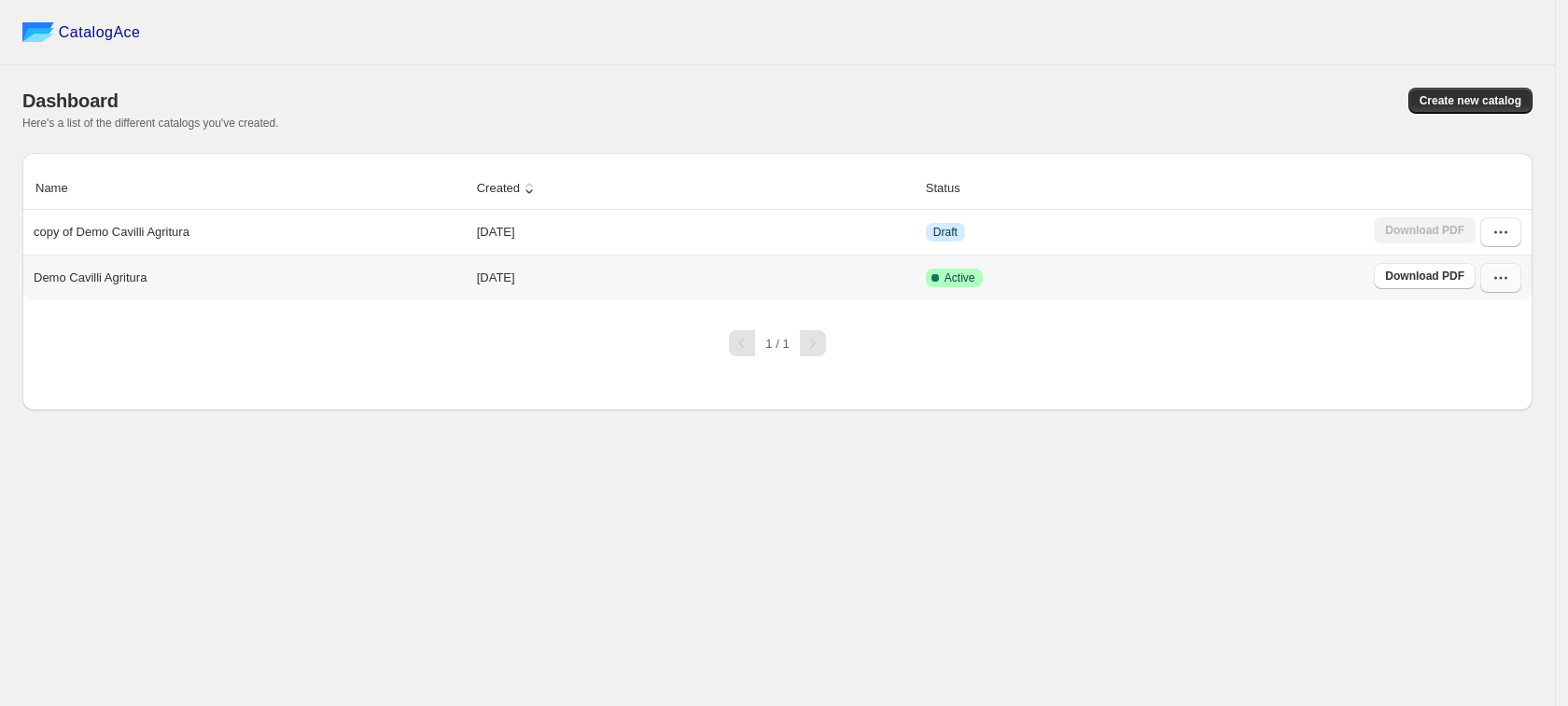
click at [1500, 271] on icon "button" at bounding box center [1501, 277] width 19 height 19
click at [1522, 358] on span "View catalog links" at bounding box center [1502, 351] width 96 height 14
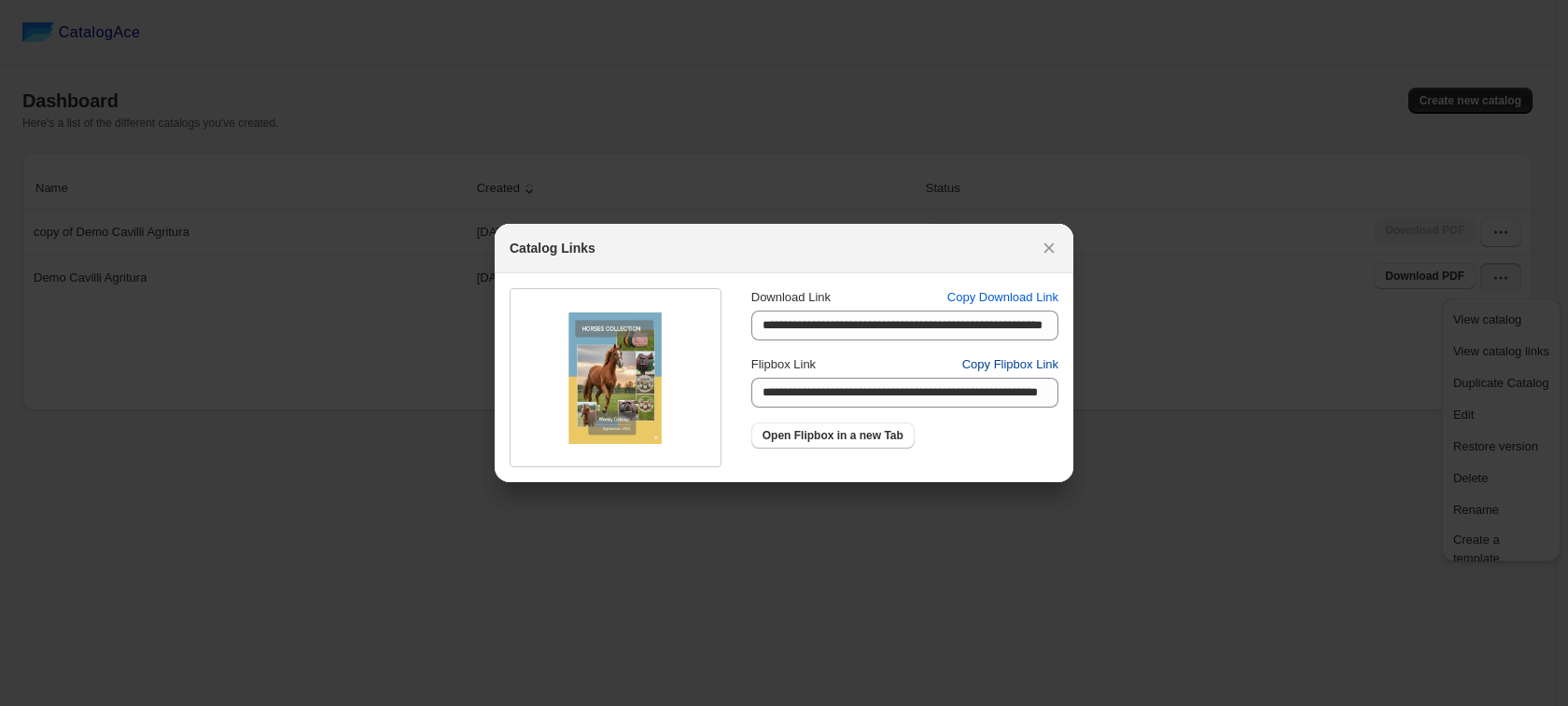
click at [1012, 370] on span "Copy Flipbox Link" at bounding box center [1011, 365] width 96 height 19
click at [1049, 251] on icon ":rn:" at bounding box center [1049, 248] width 19 height 19
